Goal: Task Accomplishment & Management: Use online tool/utility

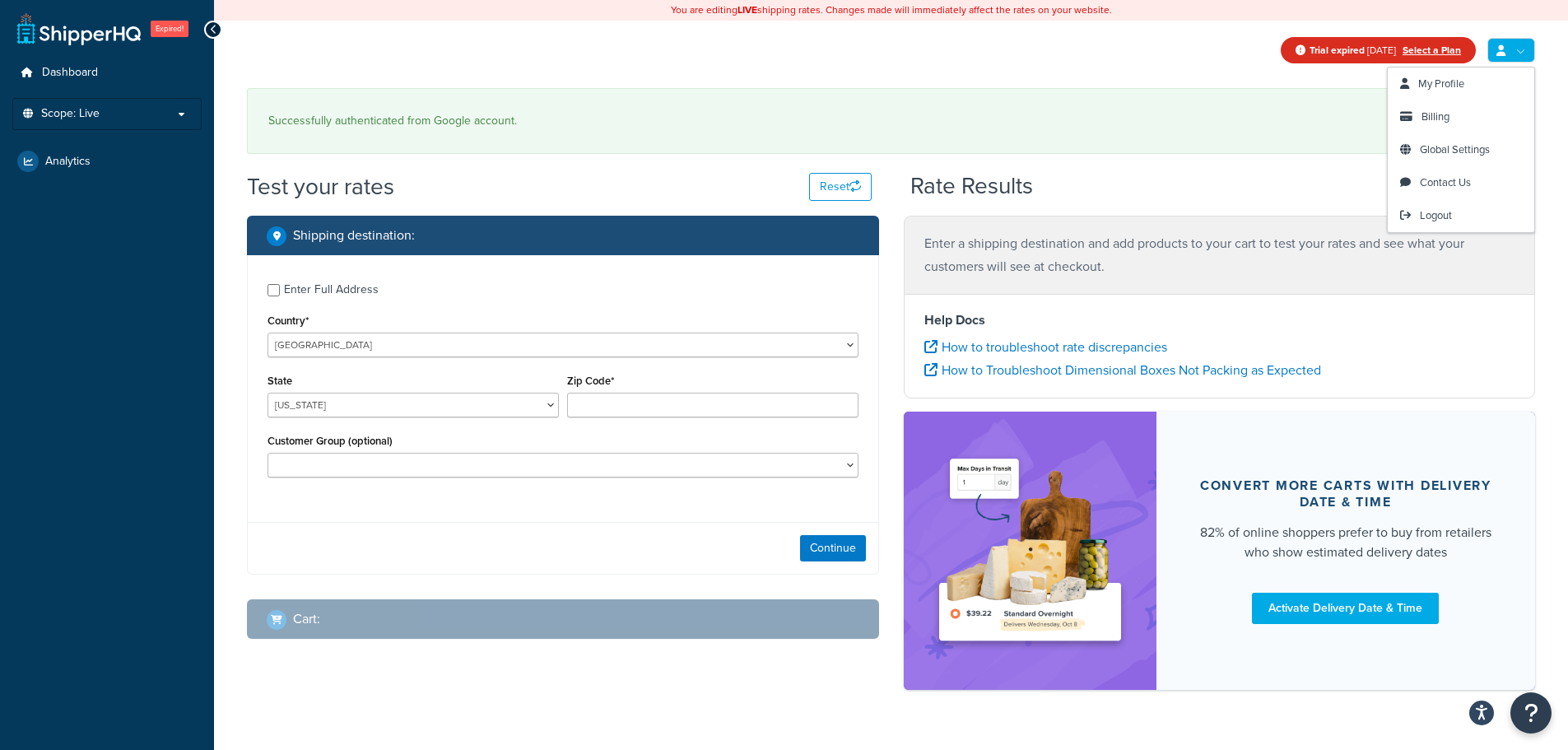
click at [1508, 54] on link at bounding box center [1511, 50] width 48 height 24
click at [1476, 216] on link "Logout" at bounding box center [1461, 216] width 147 height 33
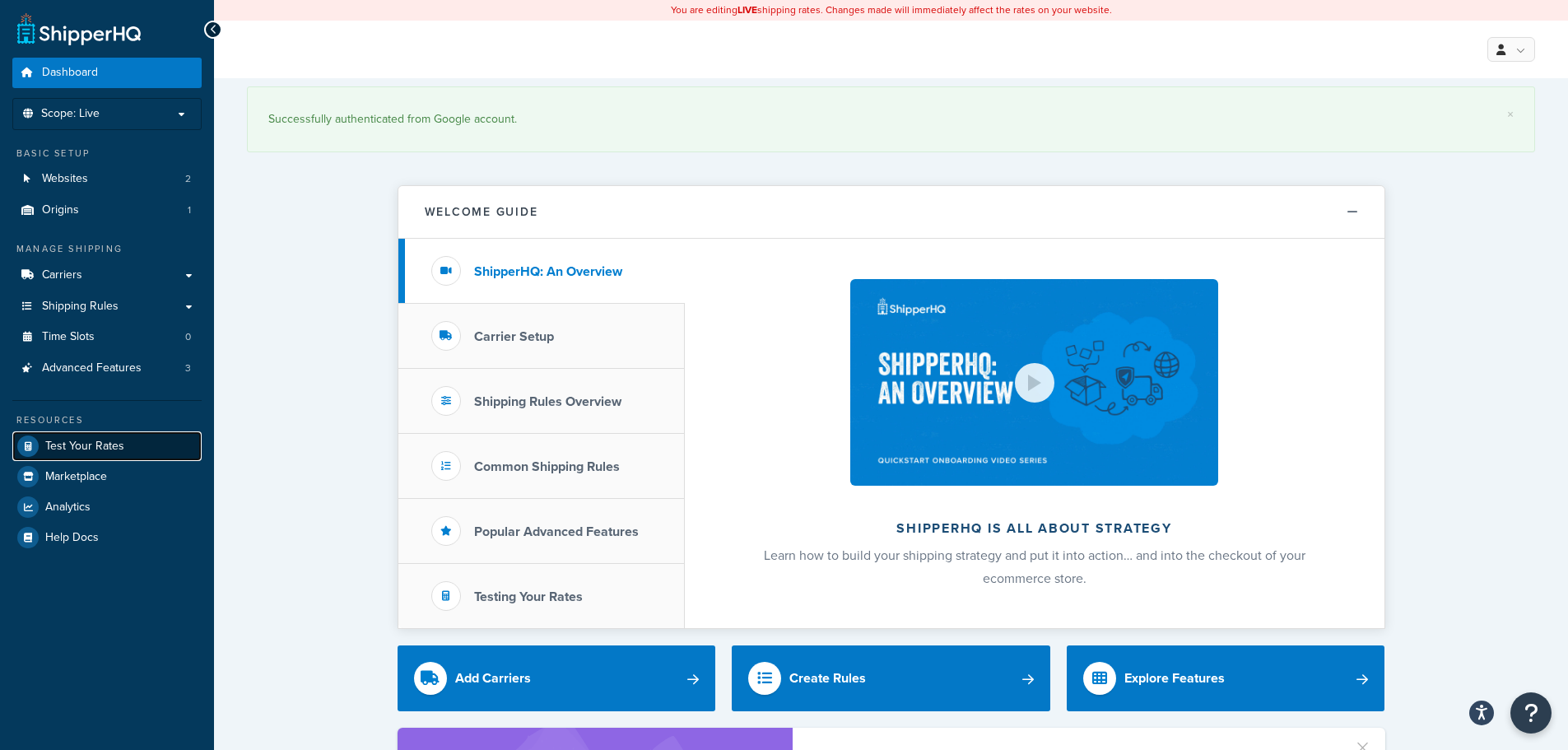
click at [79, 446] on span "Test Your Rates" at bounding box center [85, 446] width 79 height 14
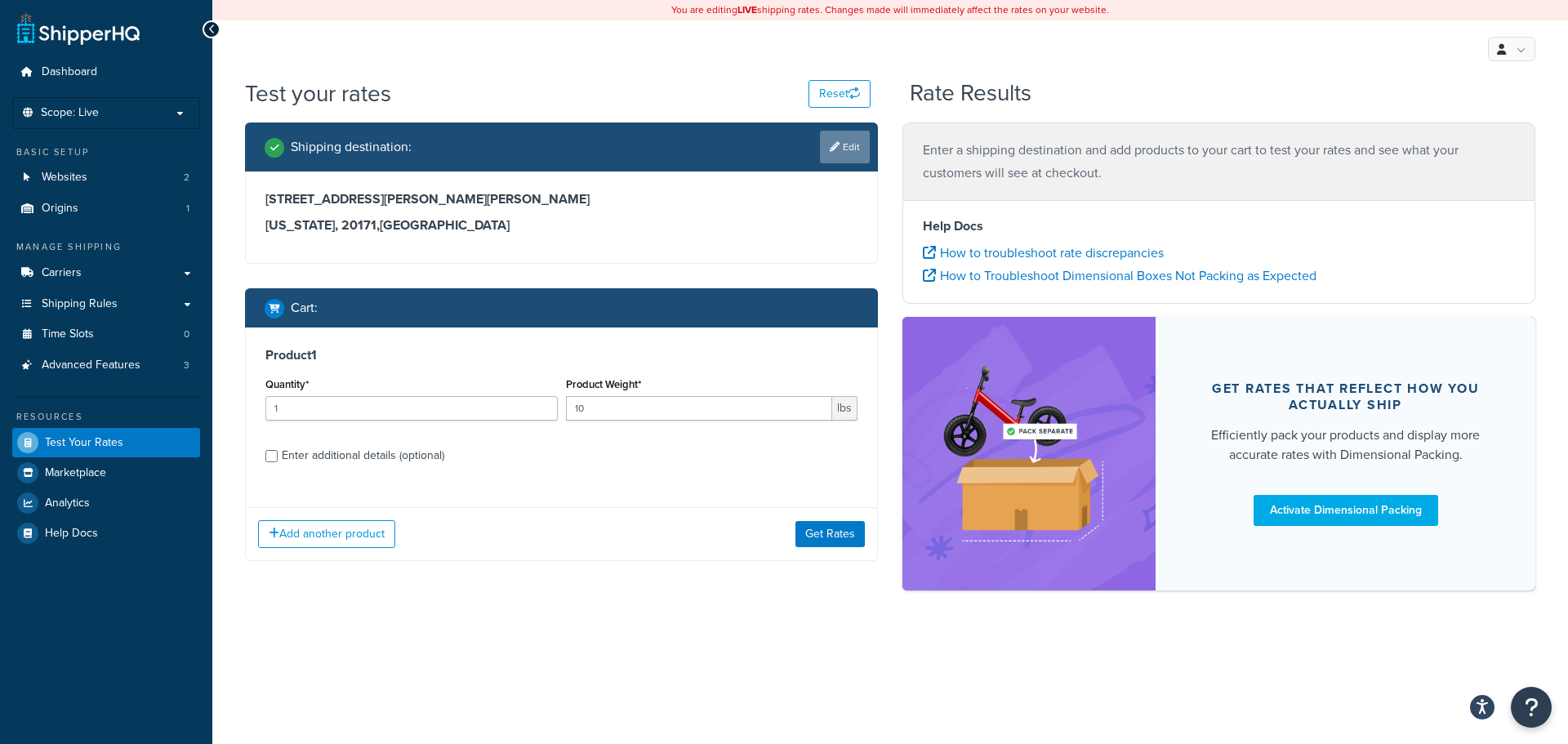
click at [856, 155] on link "Edit" at bounding box center [845, 147] width 50 height 33
select select "VA"
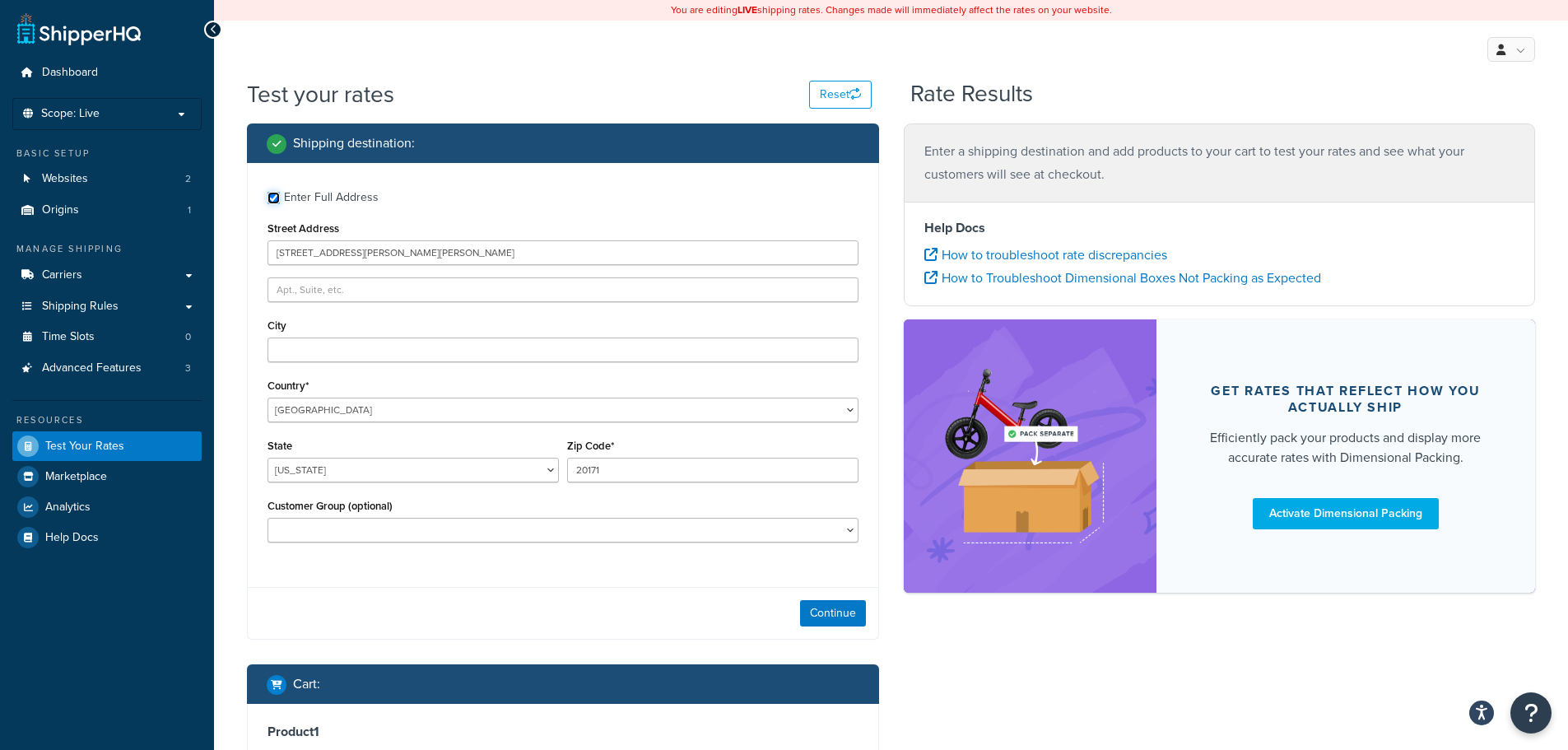
click at [274, 200] on input "Enter Full Address" at bounding box center [273, 197] width 13 height 13
checkbox input "false"
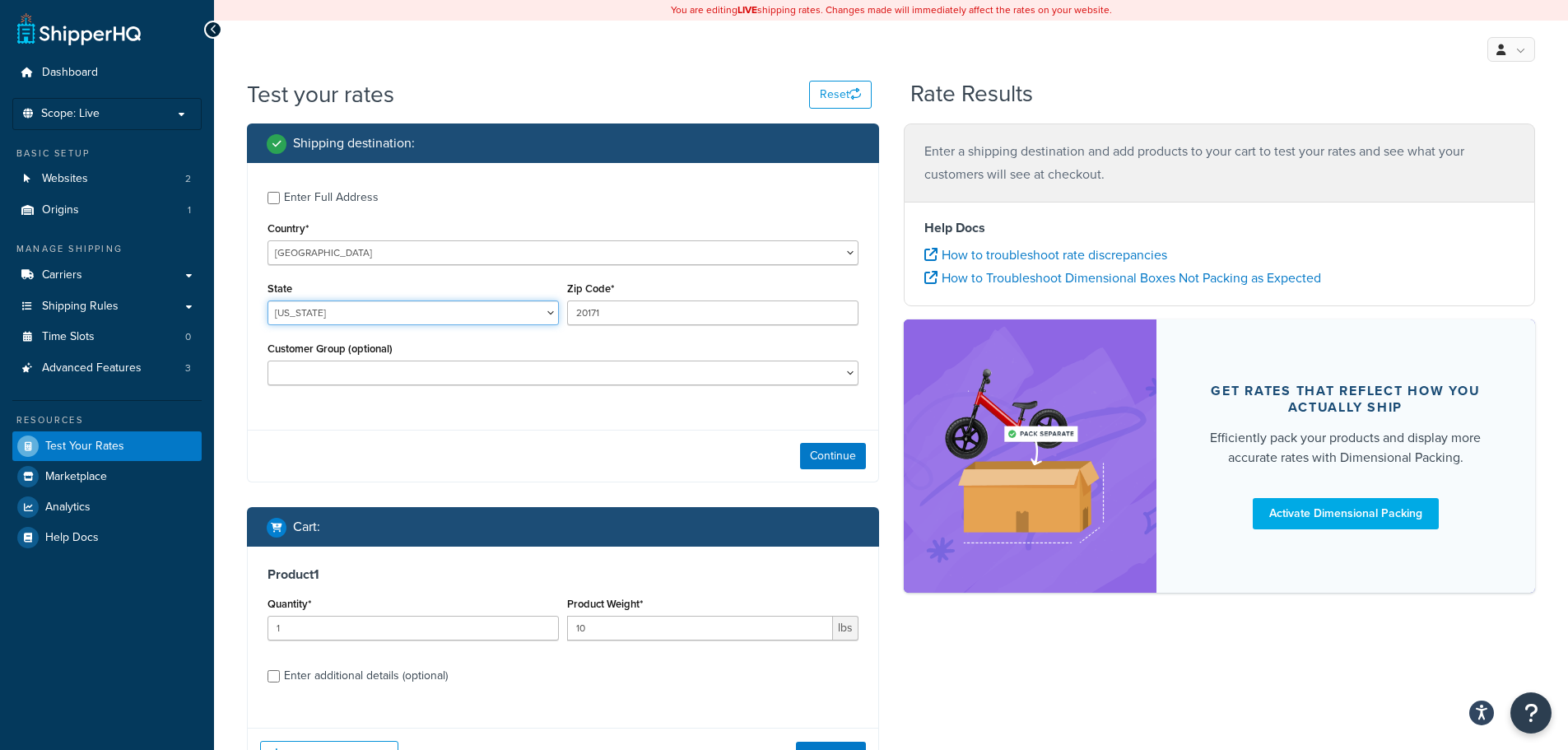
click at [346, 321] on select "Alabama Alaska American Samoa Arizona Arkansas Armed Forces Americas Armed Forc…" at bounding box center [413, 312] width 291 height 24
select select "CA"
click at [268, 301] on select "Alabama Alaska American Samoa Arizona Arkansas Armed Forces Americas Armed Forc…" at bounding box center [413, 312] width 291 height 24
drag, startPoint x: 698, startPoint y: 307, endPoint x: 562, endPoint y: 308, distance: 136.0
click at [562, 308] on div "State Alabama Alaska American Samoa Arizona Arkansas Armed Forces Americas Arme…" at bounding box center [564, 307] width 600 height 60
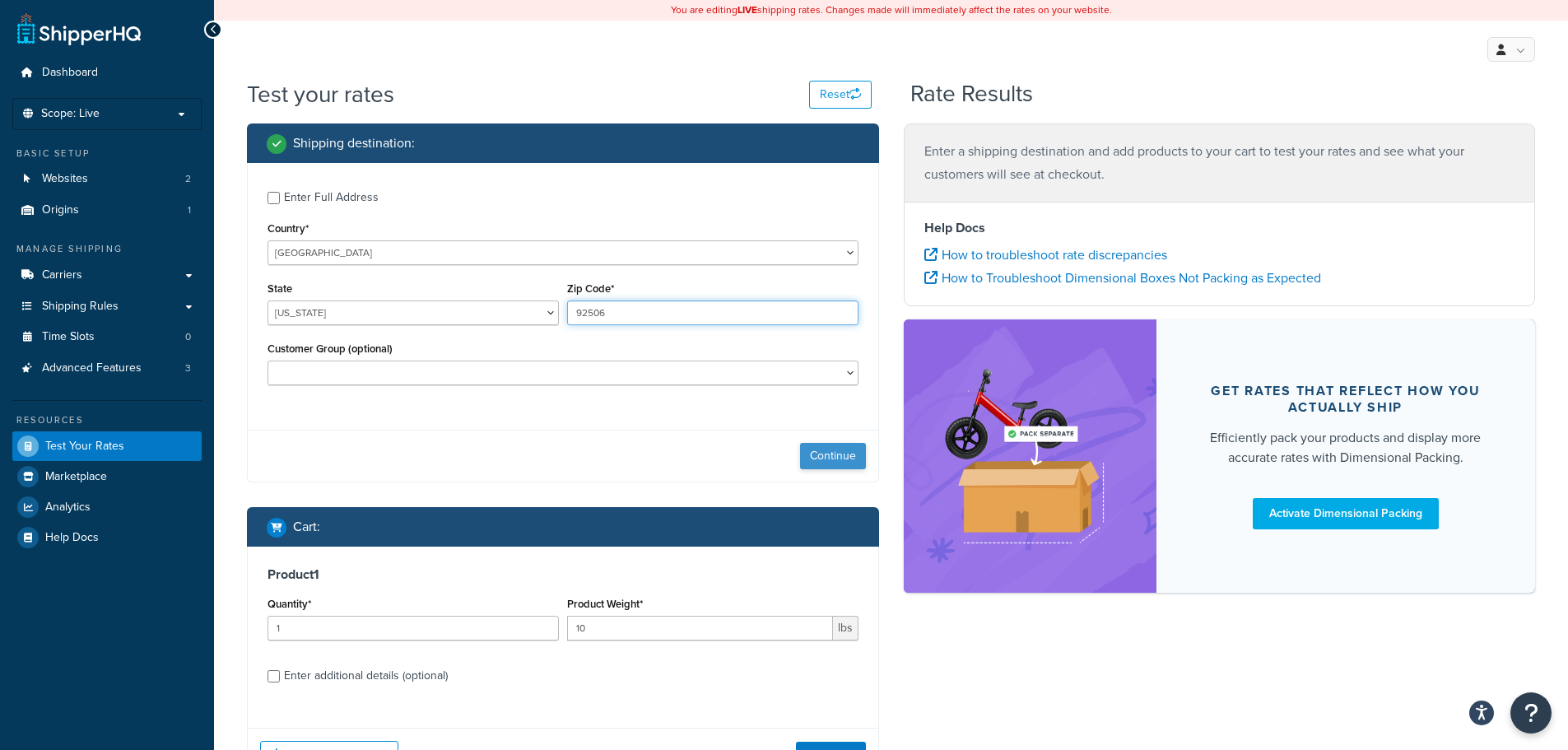
type input "92506"
click at [804, 456] on button "Continue" at bounding box center [833, 455] width 66 height 26
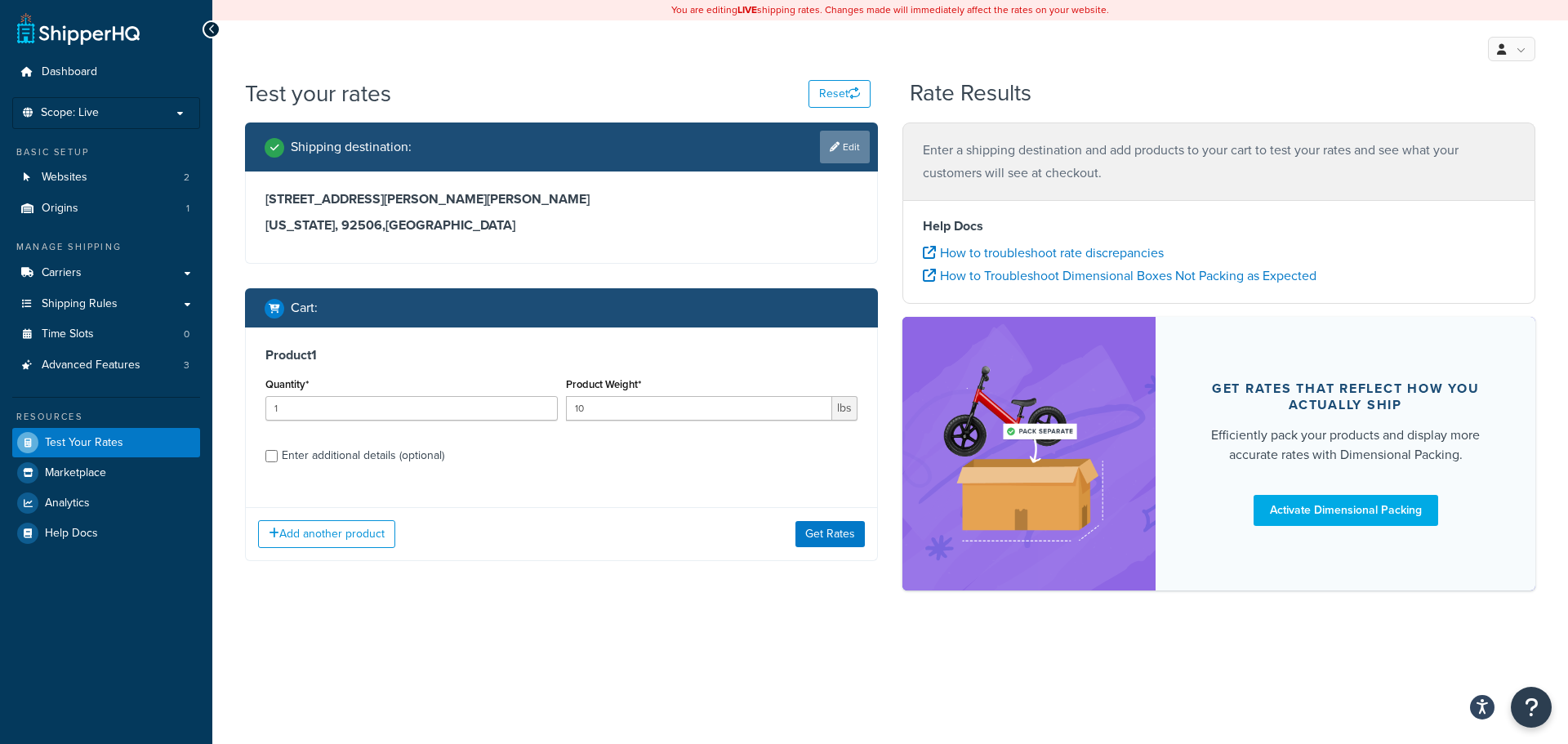
click at [828, 154] on link "Edit" at bounding box center [845, 147] width 50 height 33
select select "CA"
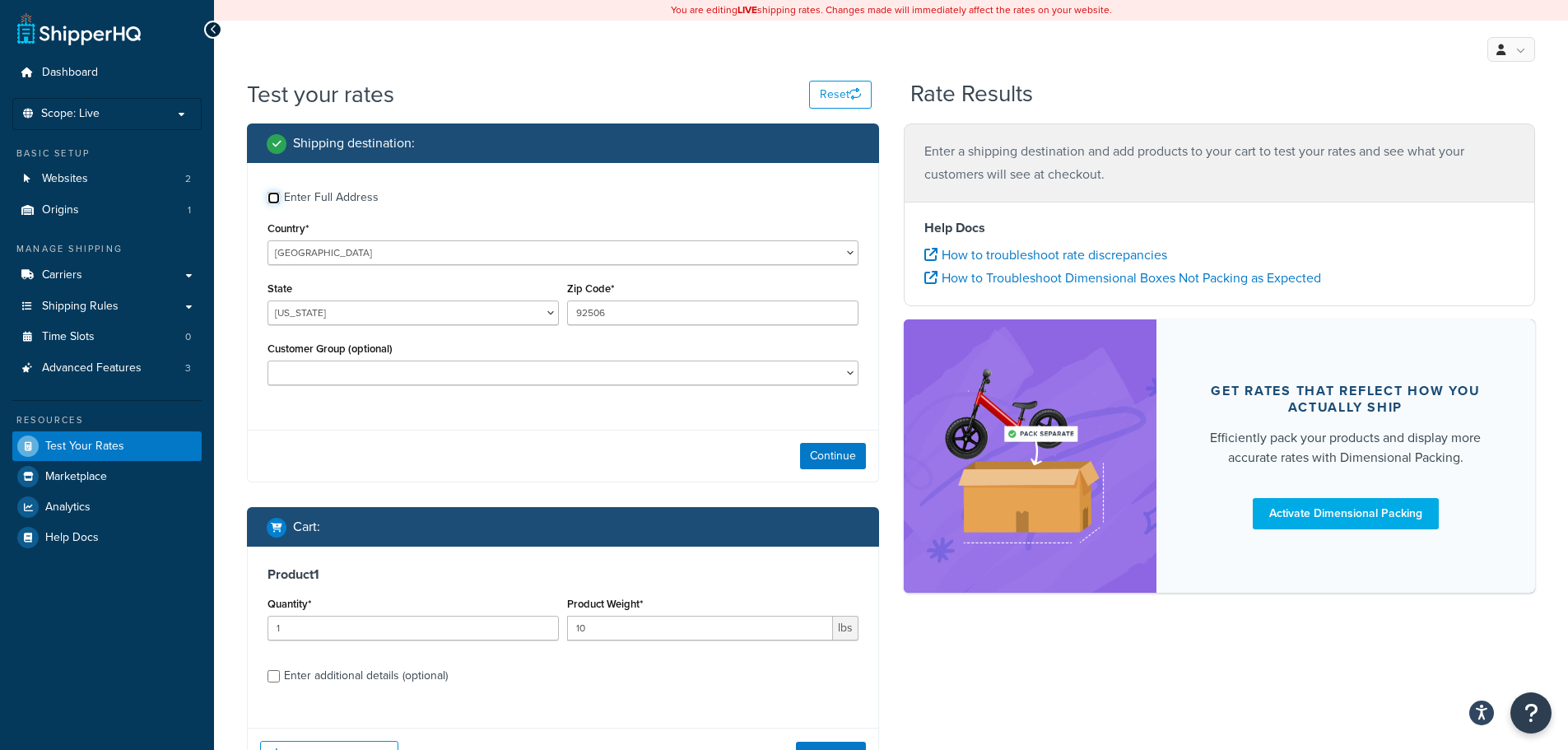
click at [278, 200] on input "Enter Full Address" at bounding box center [273, 197] width 13 height 13
checkbox input "true"
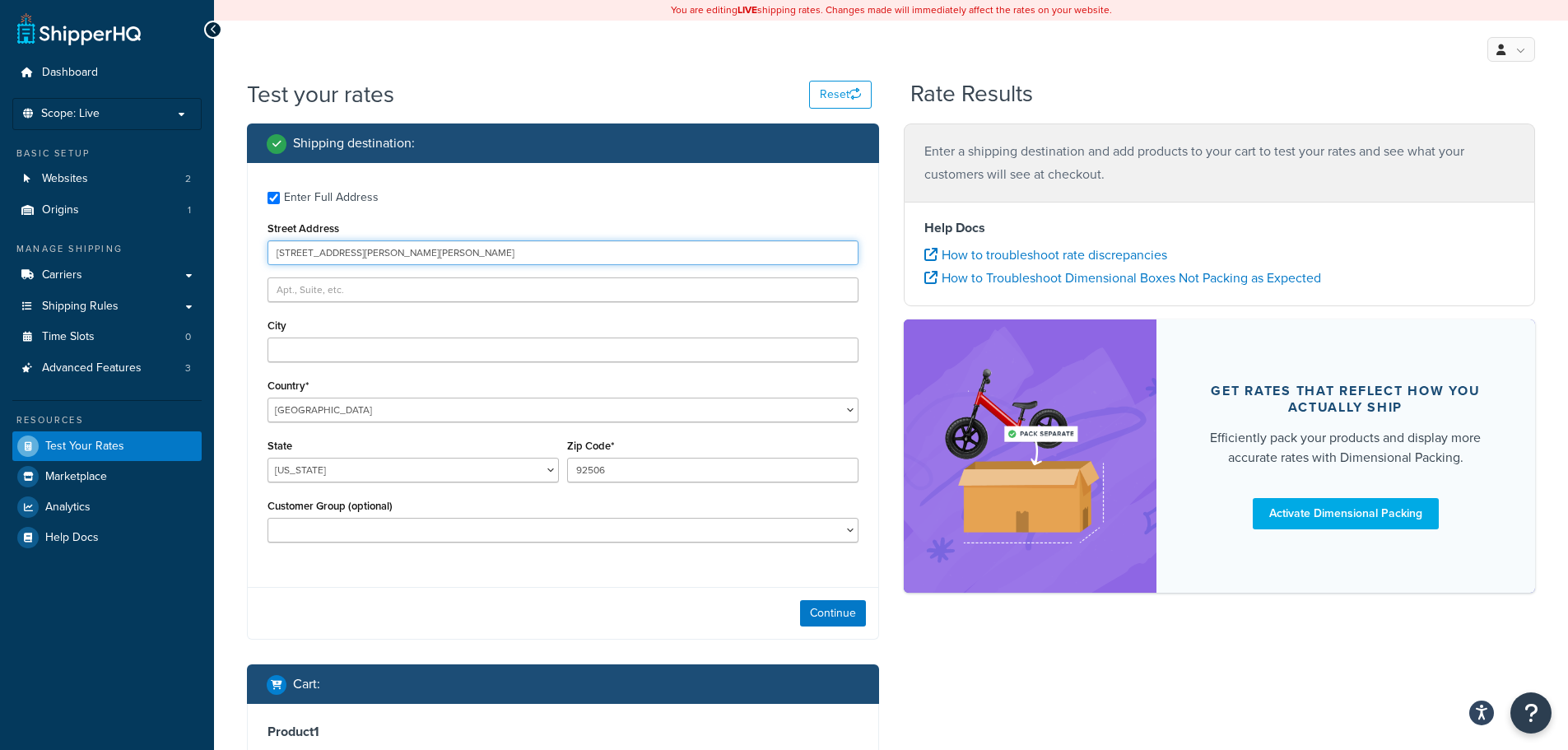
drag, startPoint x: 394, startPoint y: 250, endPoint x: 252, endPoint y: 237, distance: 142.6
click at [255, 240] on div "Enter Full Address Street Address 13113 lou alice way City Country* United Stat…" at bounding box center [564, 368] width 631 height 411
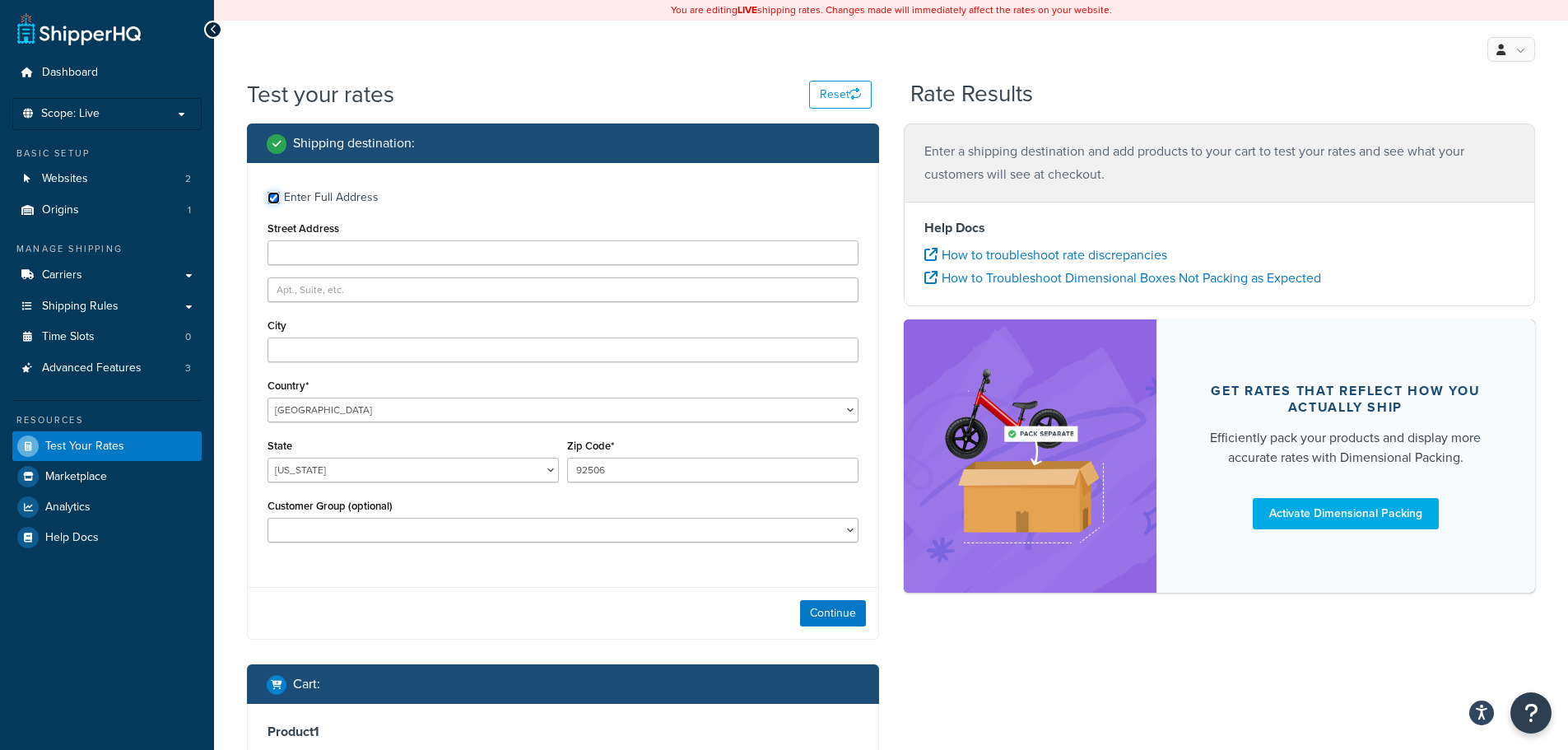
click at [271, 196] on input "Enter Full Address" at bounding box center [273, 197] width 13 height 13
checkbox input "false"
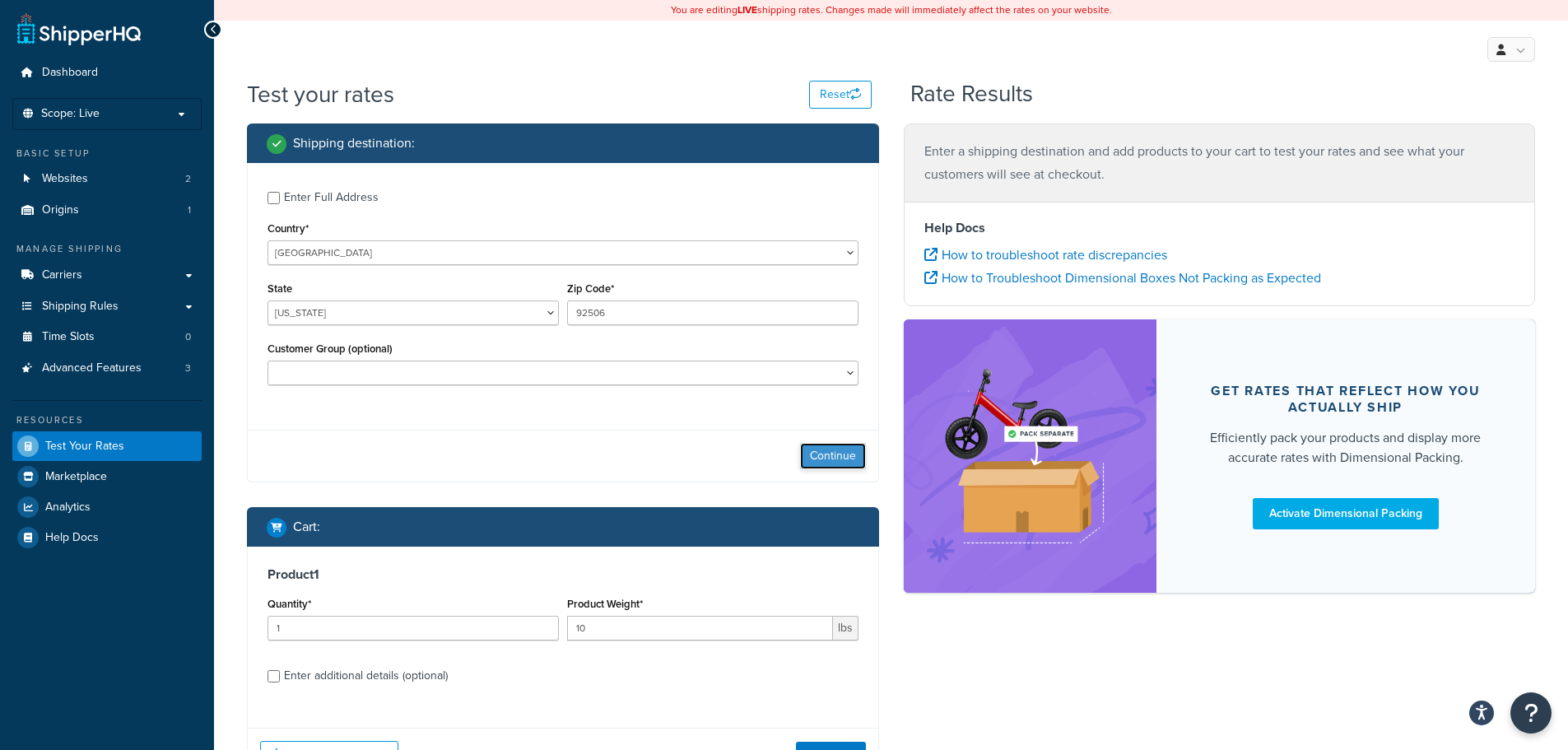
click at [841, 451] on button "Continue" at bounding box center [833, 455] width 66 height 26
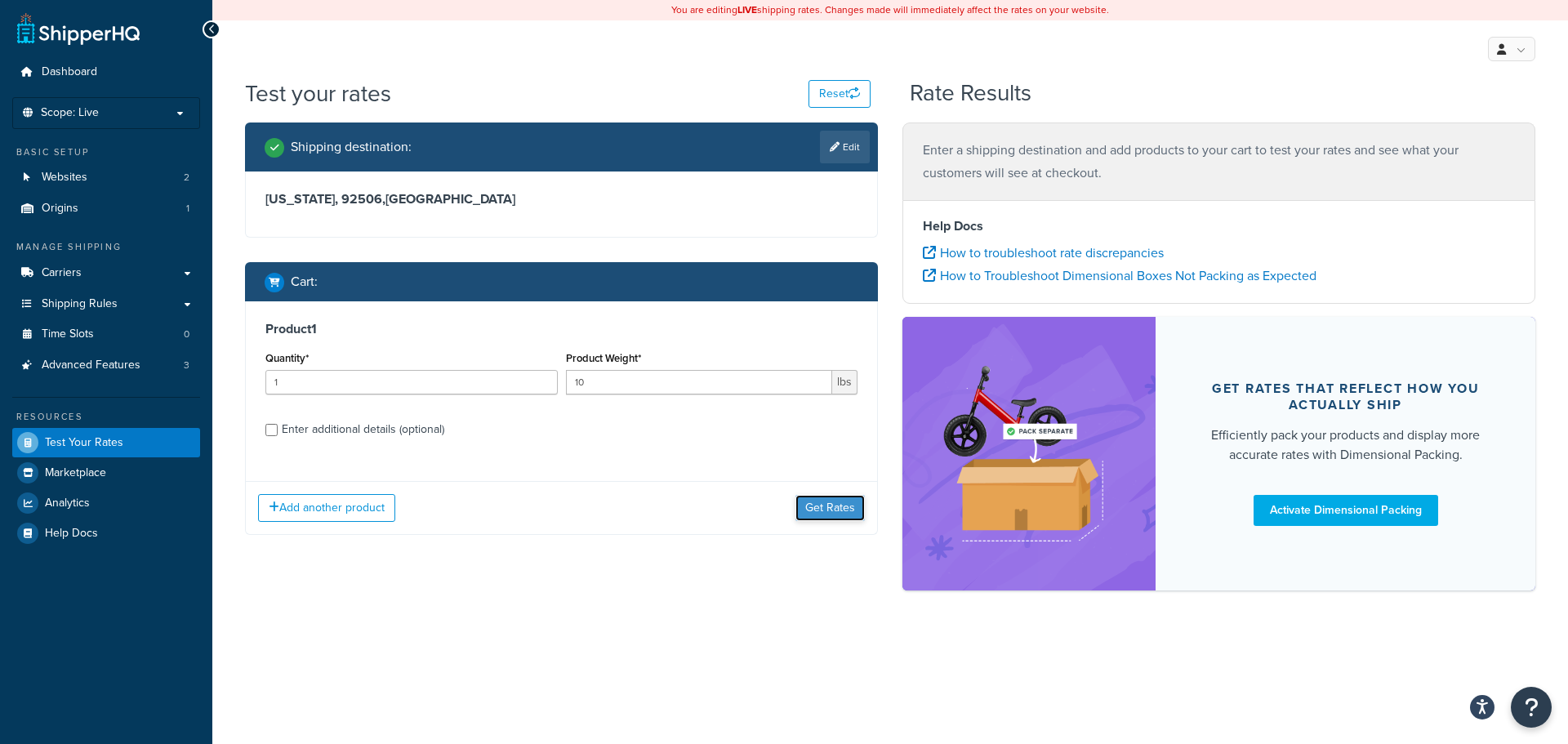
click at [798, 506] on button "Get Rates" at bounding box center [830, 508] width 70 height 26
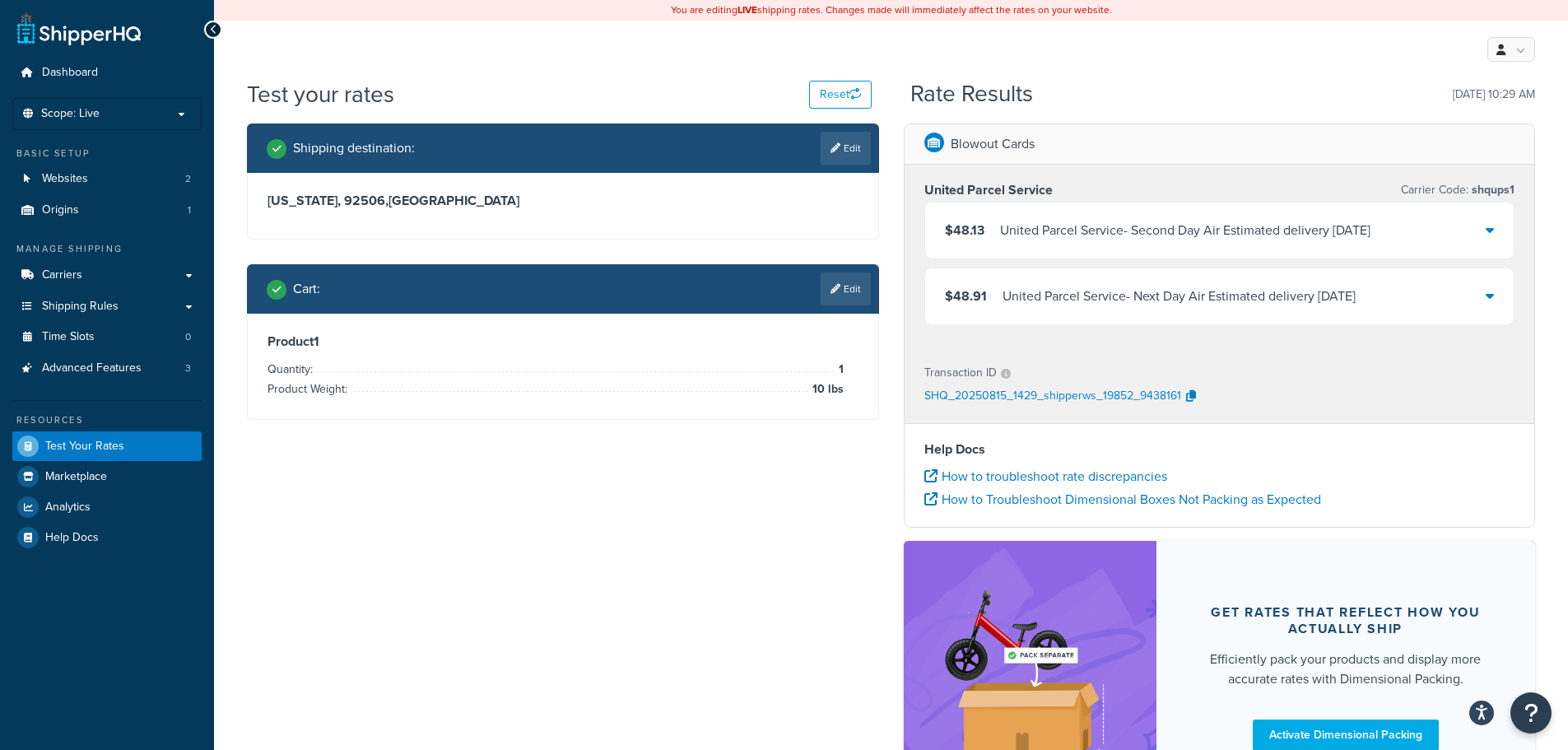
click at [1071, 304] on div "United Parcel Service - Next Day Air Estimated delivery Mon, Aug 18" at bounding box center [1179, 297] width 353 height 23
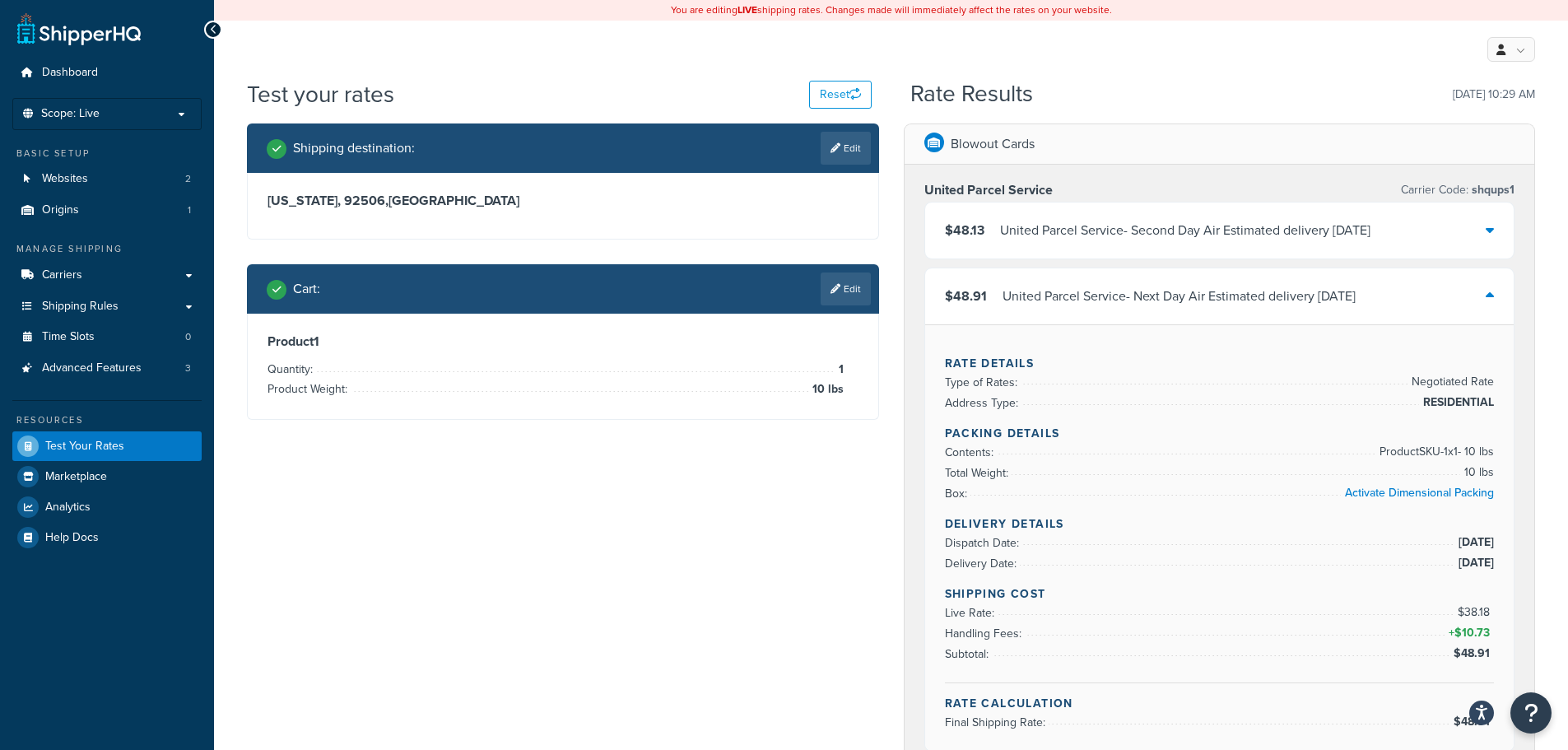
click at [1068, 222] on div "United Parcel Service - Second Day Air Estimated delivery Tue, Aug 19" at bounding box center [1185, 231] width 371 height 23
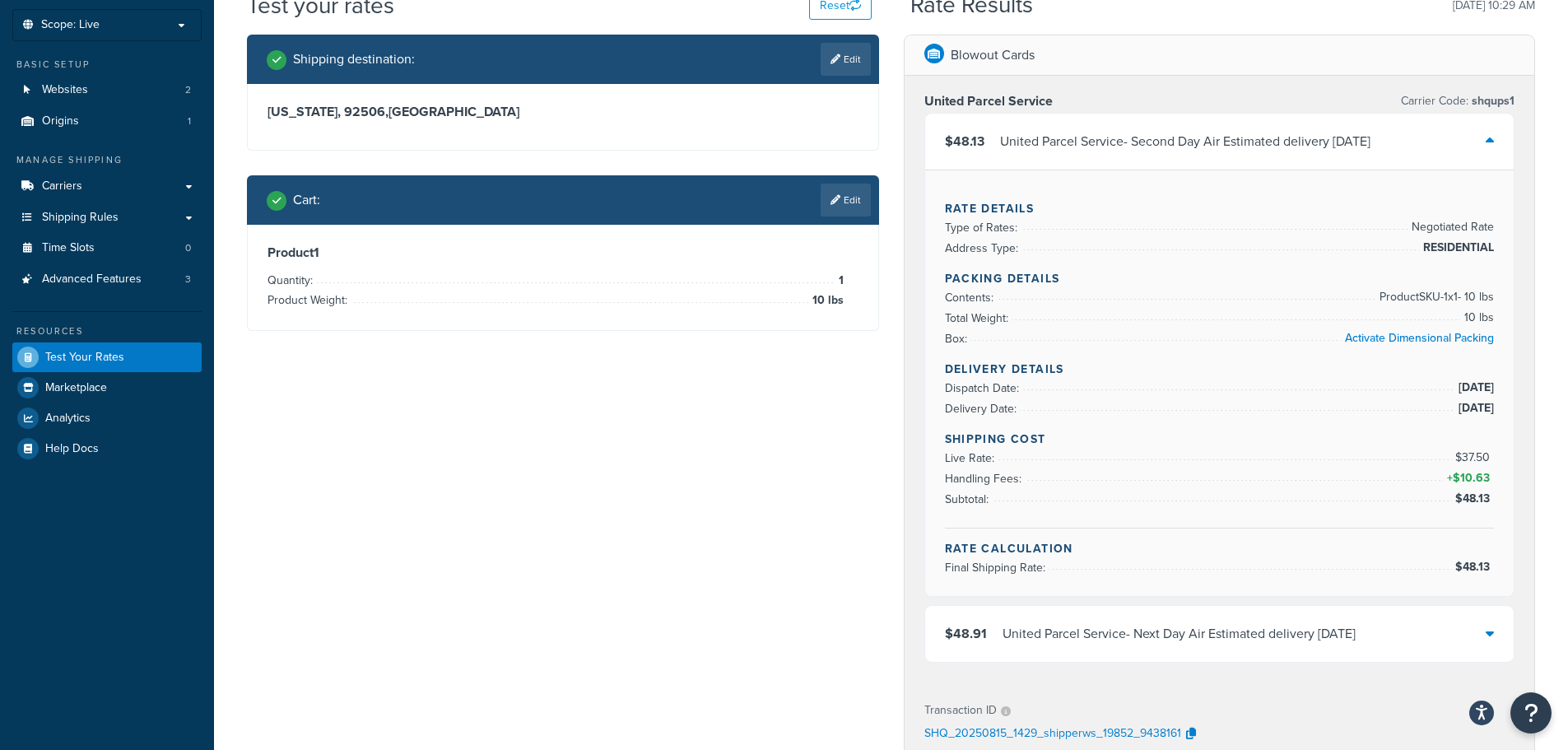
scroll to position [83, 0]
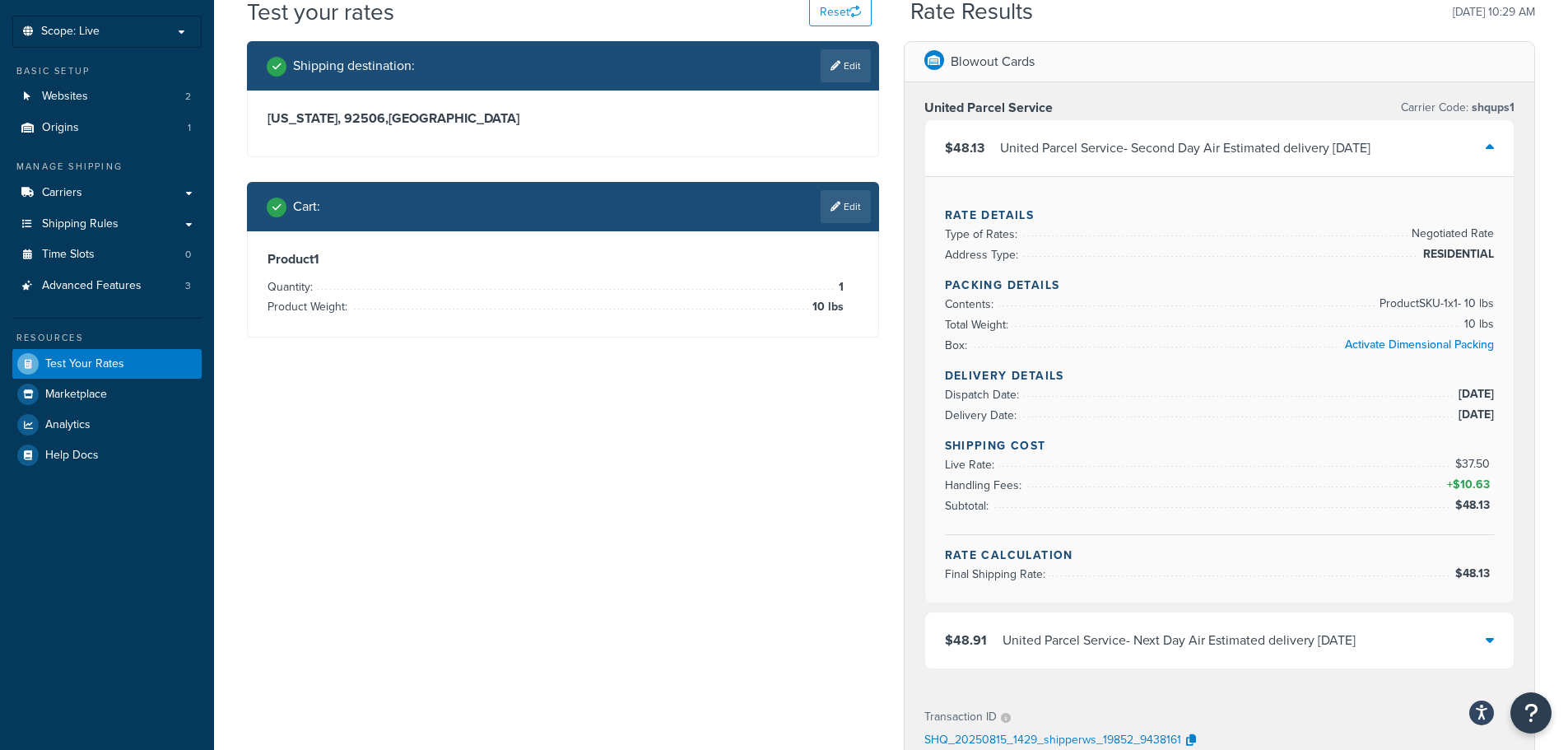
click at [1233, 622] on div "$48.91 United Parcel Service - Next Day Air Estimated delivery Mon, Aug 18" at bounding box center [1221, 640] width 590 height 56
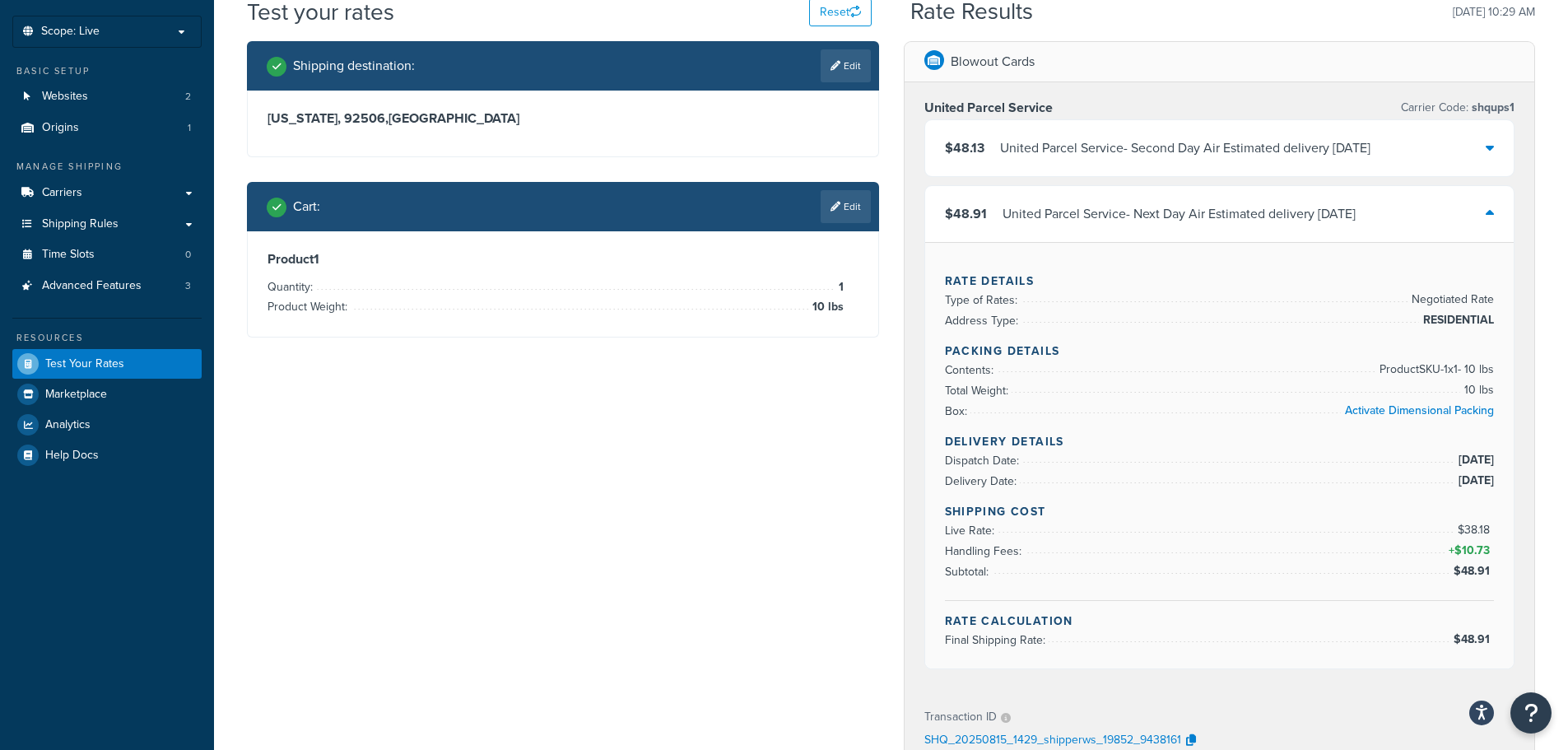
click at [1401, 162] on div "$48.13 United Parcel Service - Second Day Air Estimated delivery Tue, Aug 19" at bounding box center [1221, 148] width 590 height 56
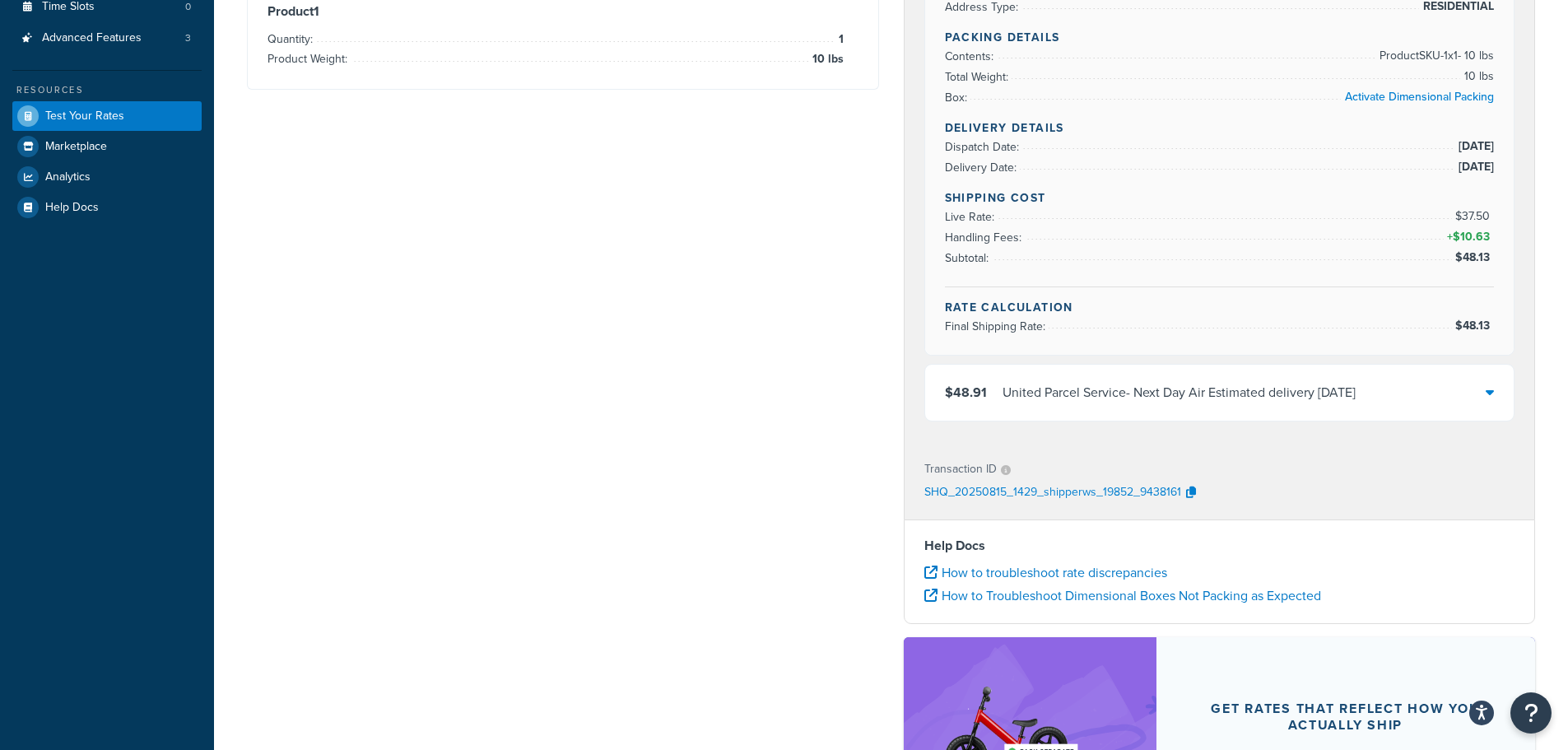
scroll to position [329, 0]
click at [1113, 399] on div "United Parcel Service - Next Day Air Estimated delivery Mon, Aug 18" at bounding box center [1179, 393] width 353 height 23
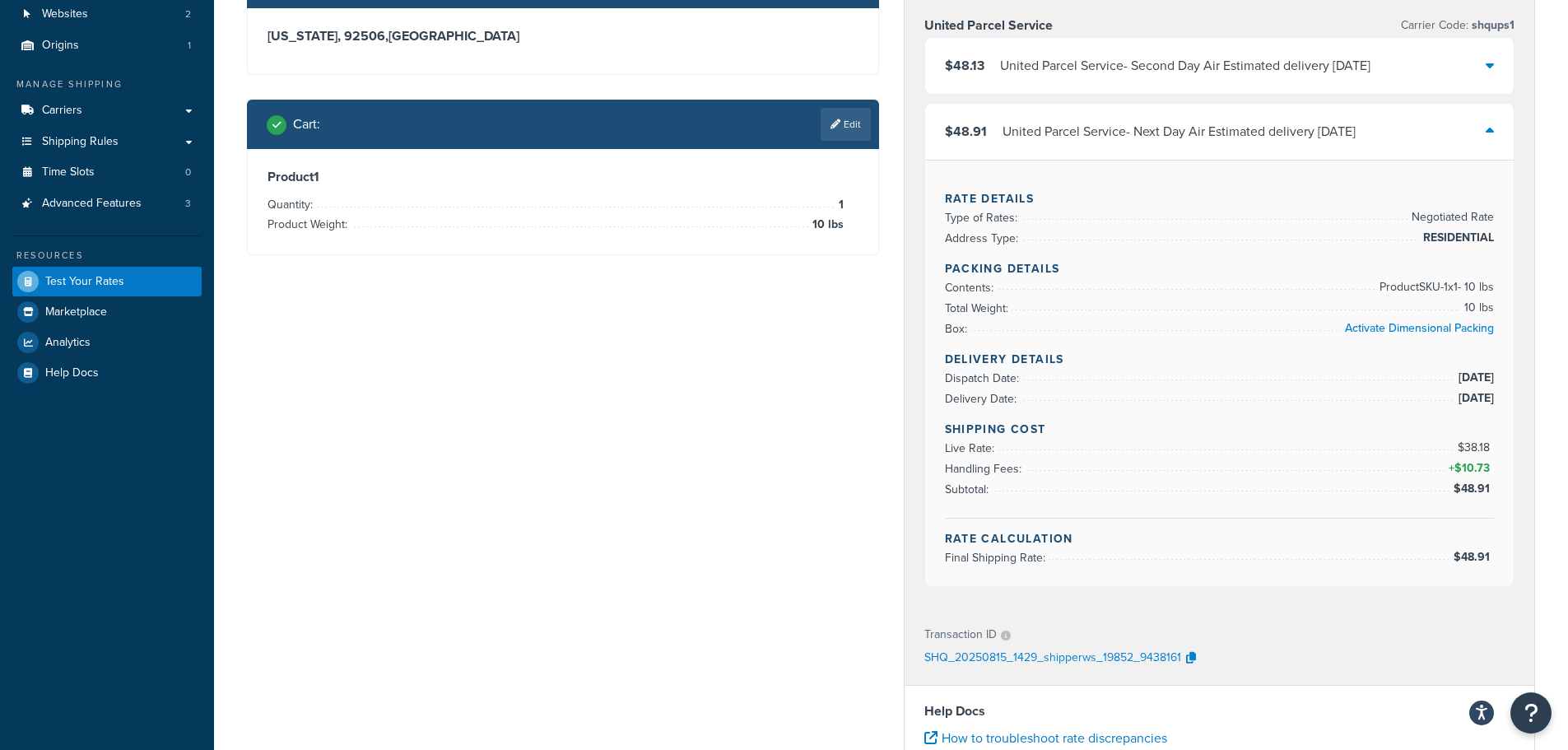
scroll to position [0, 0]
